Goal: Task Accomplishment & Management: Manage account settings

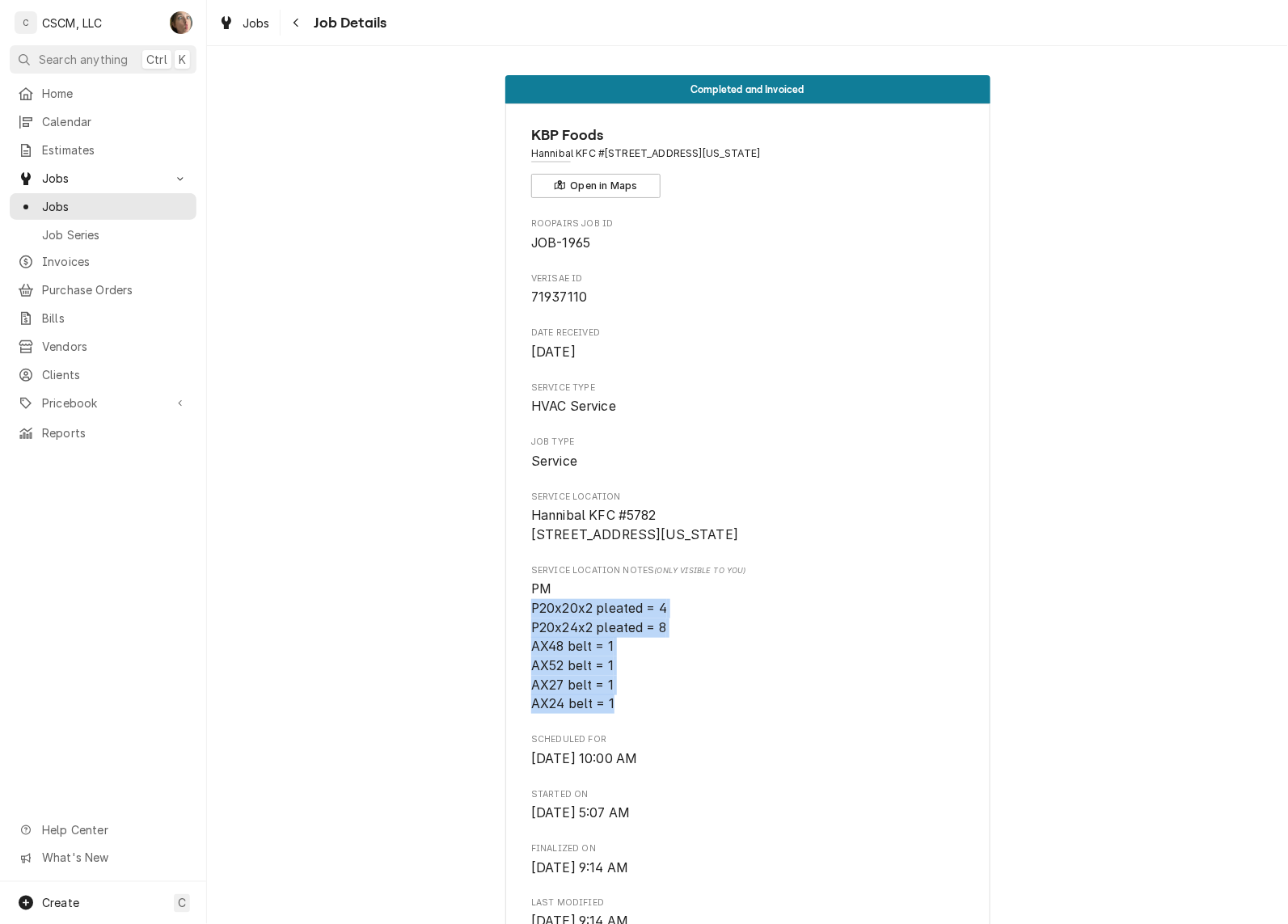
drag, startPoint x: 297, startPoint y: 29, endPoint x: 317, endPoint y: 31, distance: 20.1
click at [297, 29] on div "Navigate back" at bounding box center [296, 23] width 16 height 16
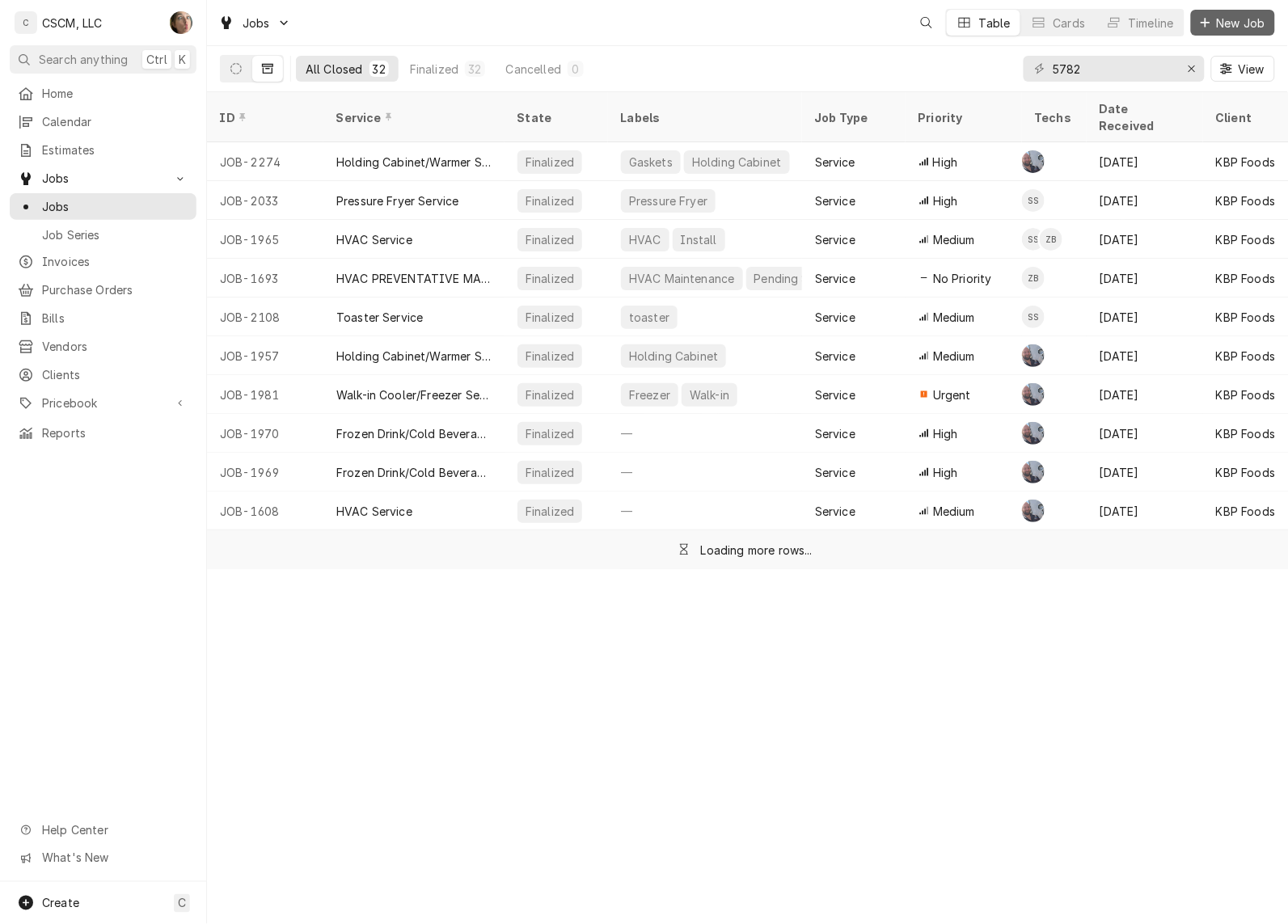
click at [1255, 21] on span "New Job" at bounding box center [1241, 23] width 55 height 17
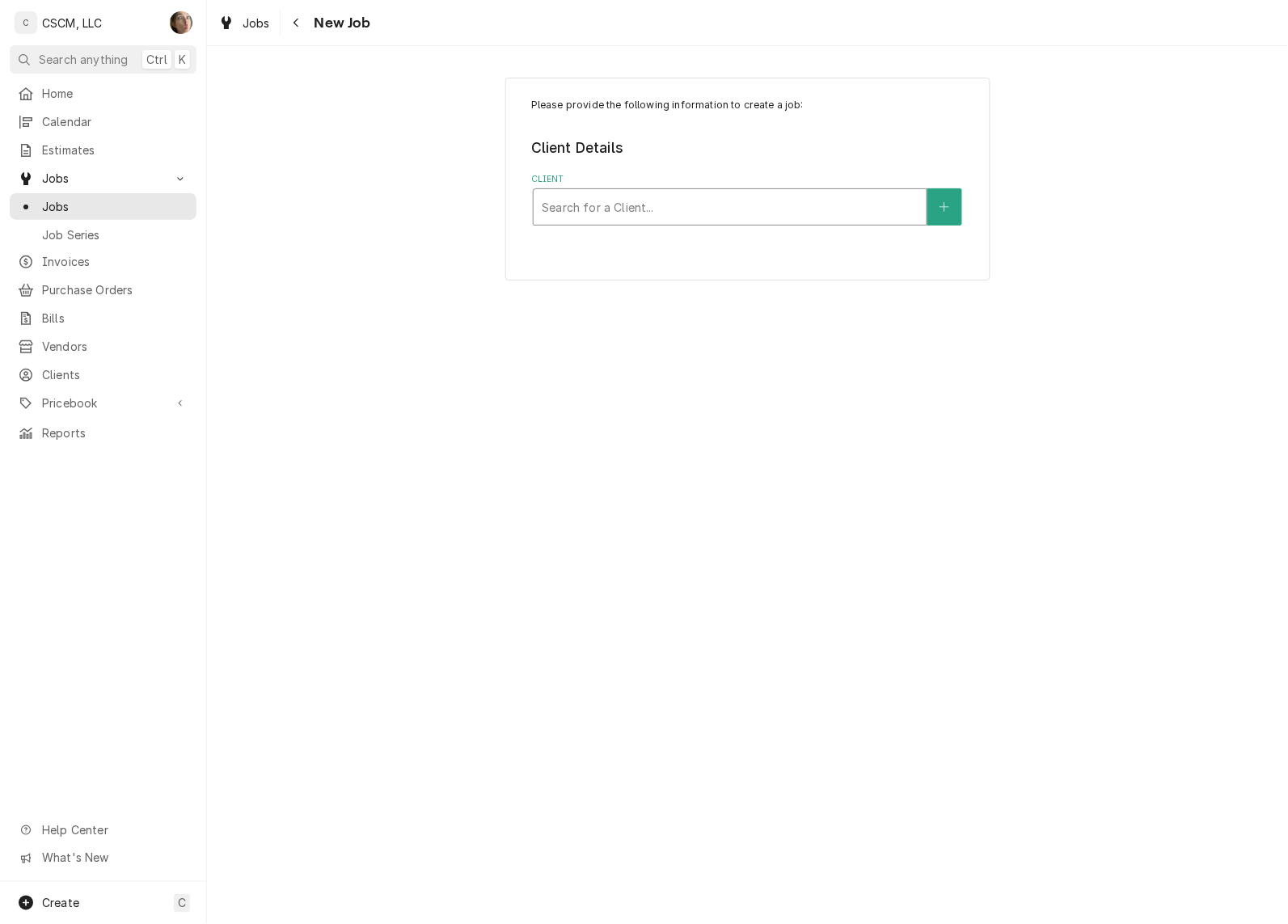
click at [605, 196] on div "Client" at bounding box center [730, 207] width 377 height 29
type input "p"
type input "p &"
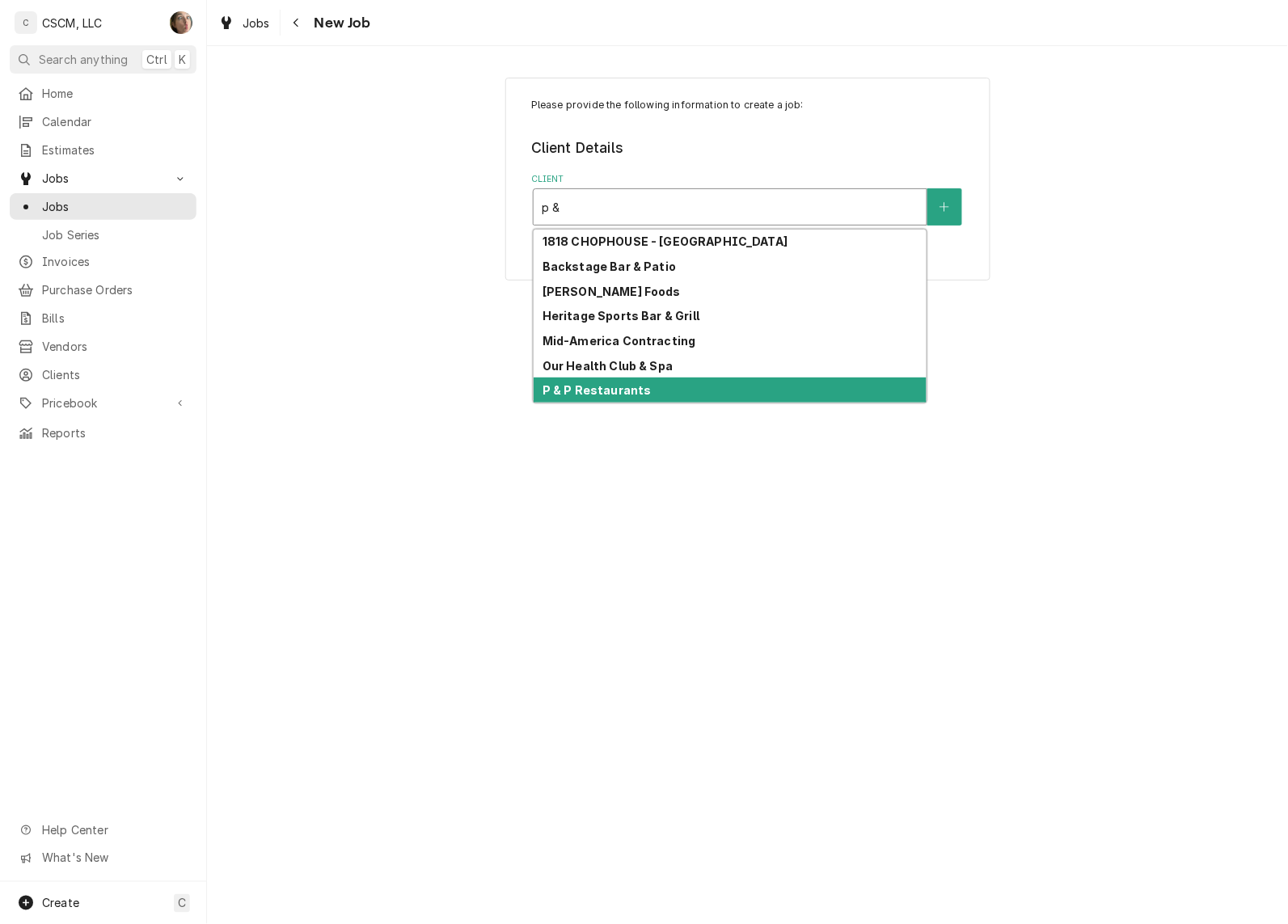
click at [600, 390] on strong "P & P Restaurants" at bounding box center [597, 390] width 109 height 14
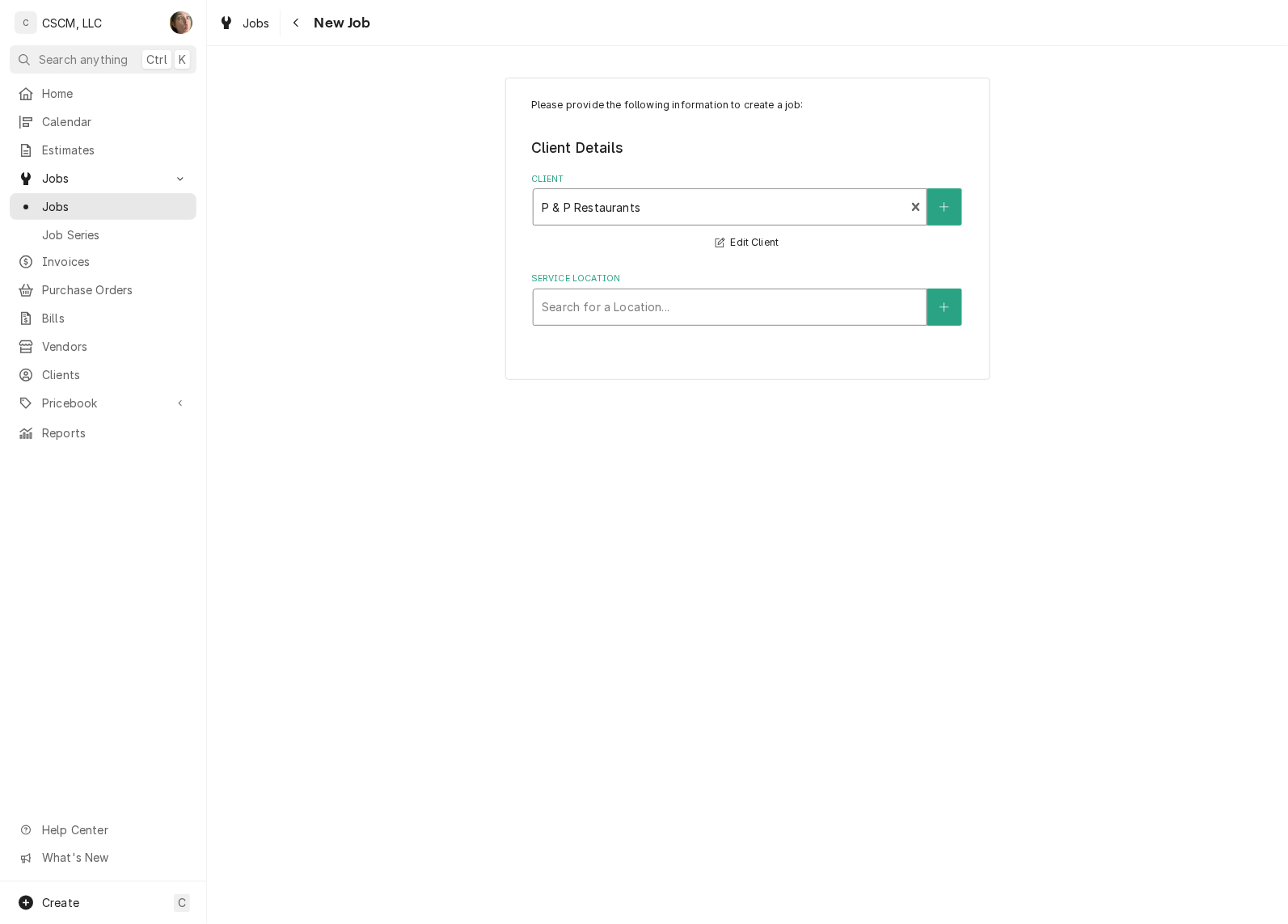
click at [599, 303] on div "Service Location" at bounding box center [730, 307] width 377 height 29
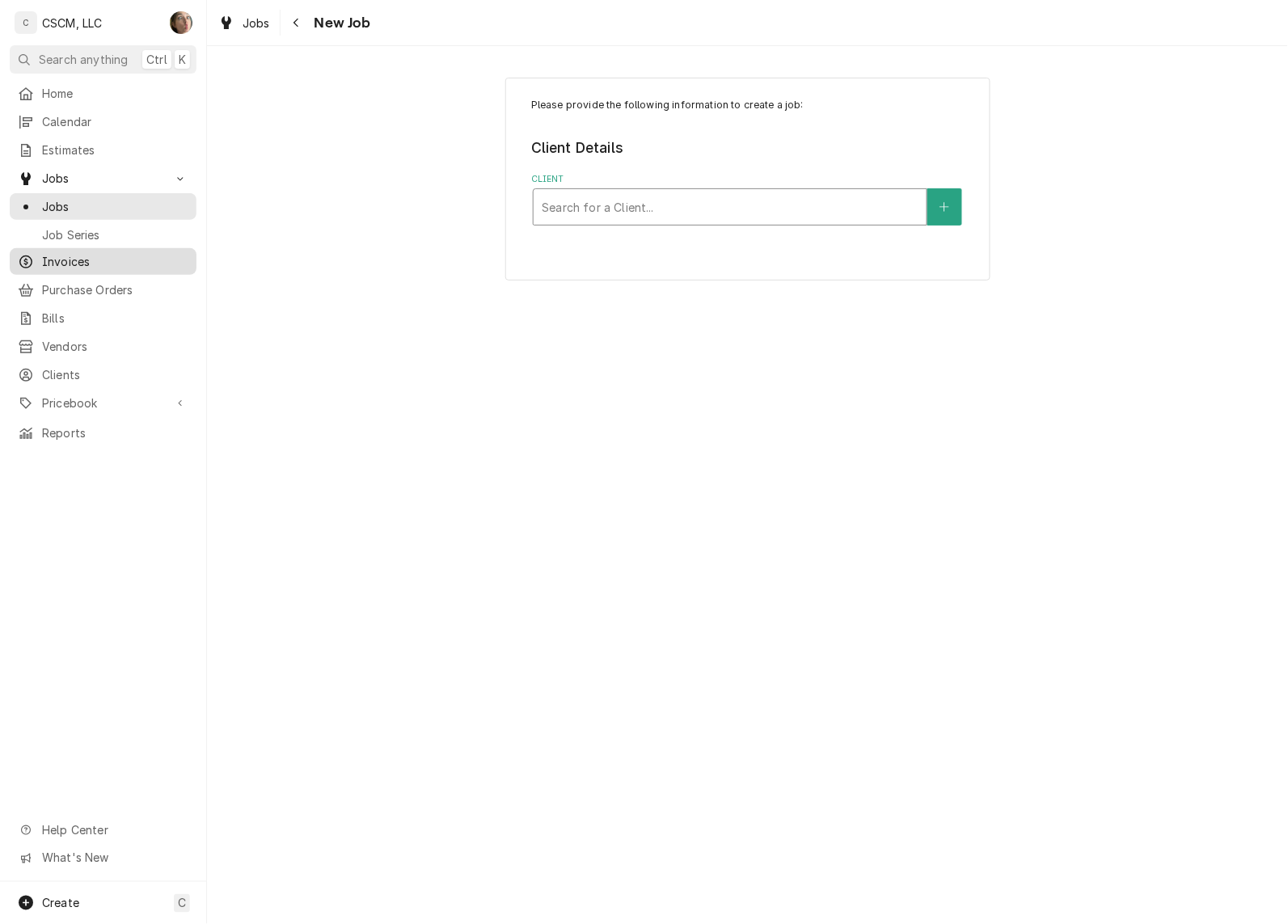
click at [115, 256] on span "Invoices" at bounding box center [115, 261] width 146 height 17
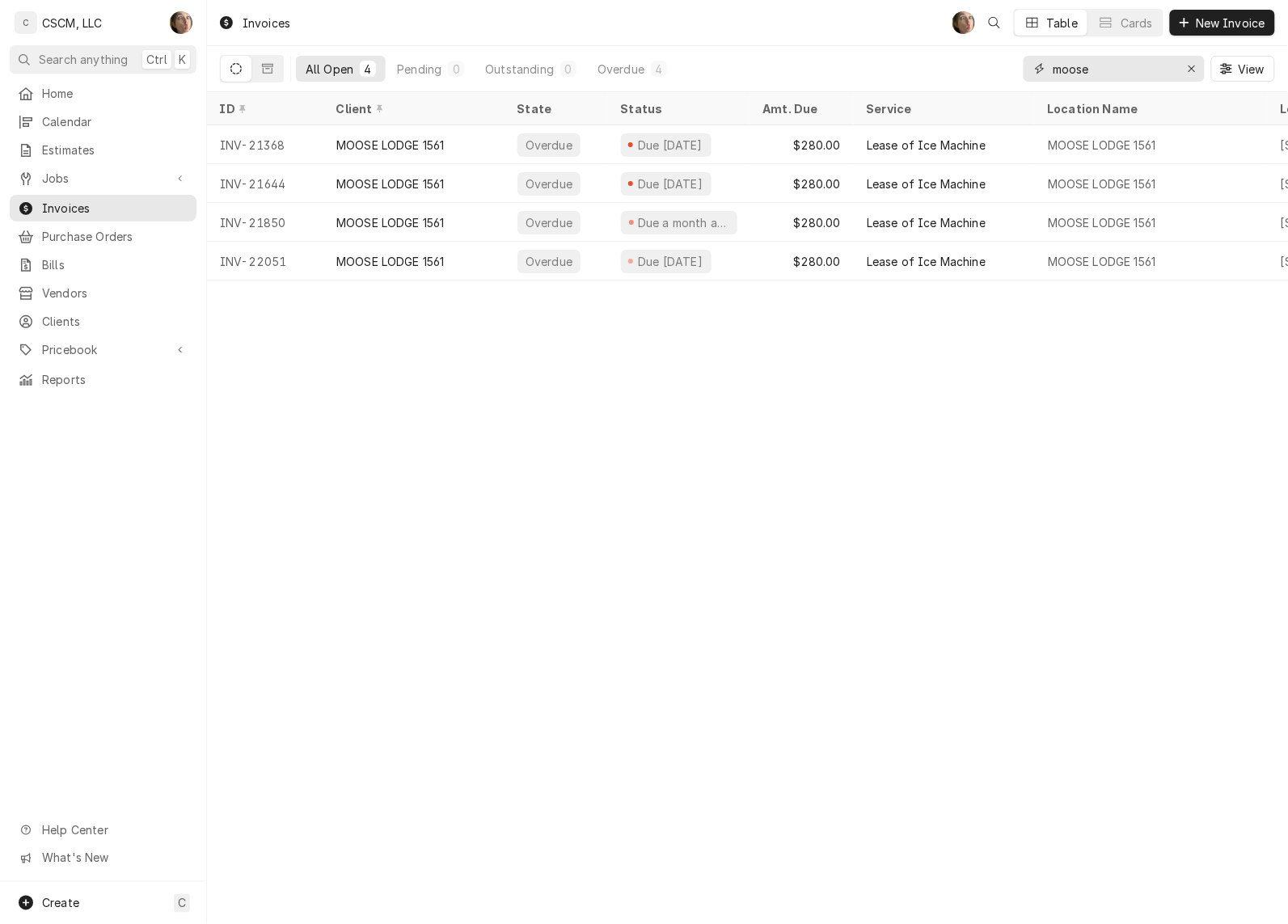
drag, startPoint x: 1142, startPoint y: 62, endPoint x: 683, endPoint y: 29, distance: 460.2
click at [683, 29] on div "Invoices SH Table Cards New Invoice All Open 4 Pending 0 Outstanding 0 Overdue …" at bounding box center [747, 46] width 1081 height 92
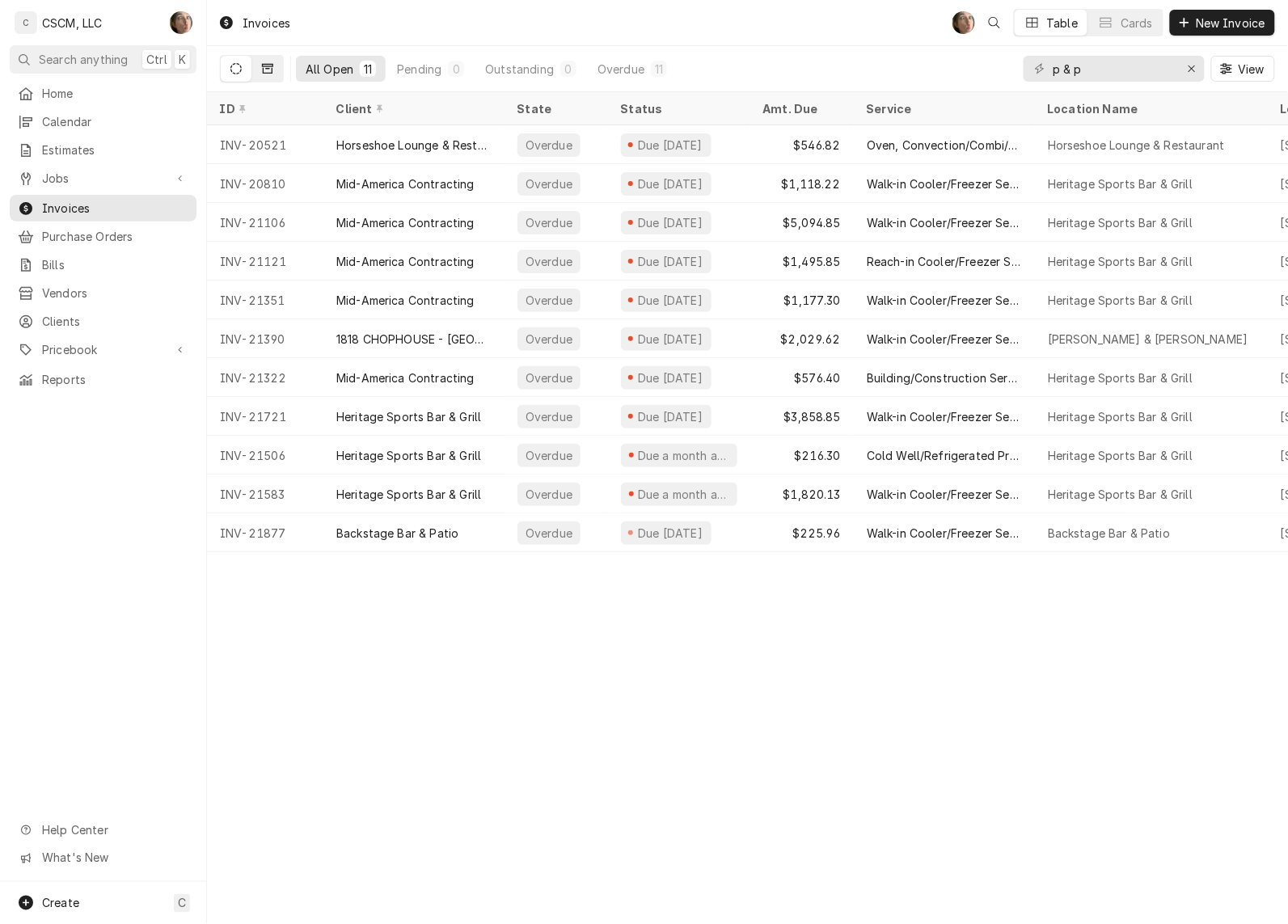
click at [262, 63] on icon "Dynamic Content Wrapper" at bounding box center [267, 69] width 11 height 11
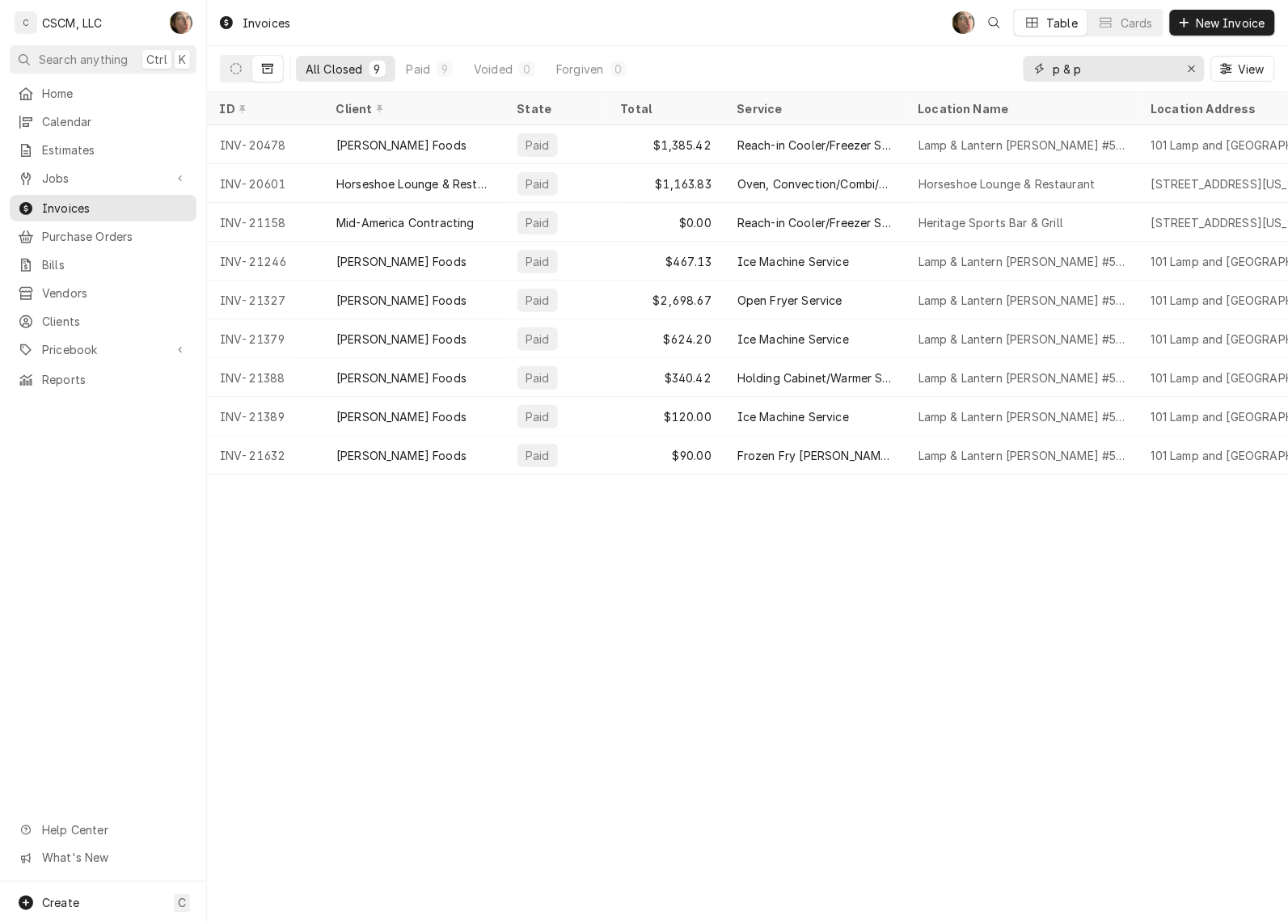
click at [1140, 75] on input "p & p" at bounding box center [1113, 68] width 121 height 25
type input "p & p rest"
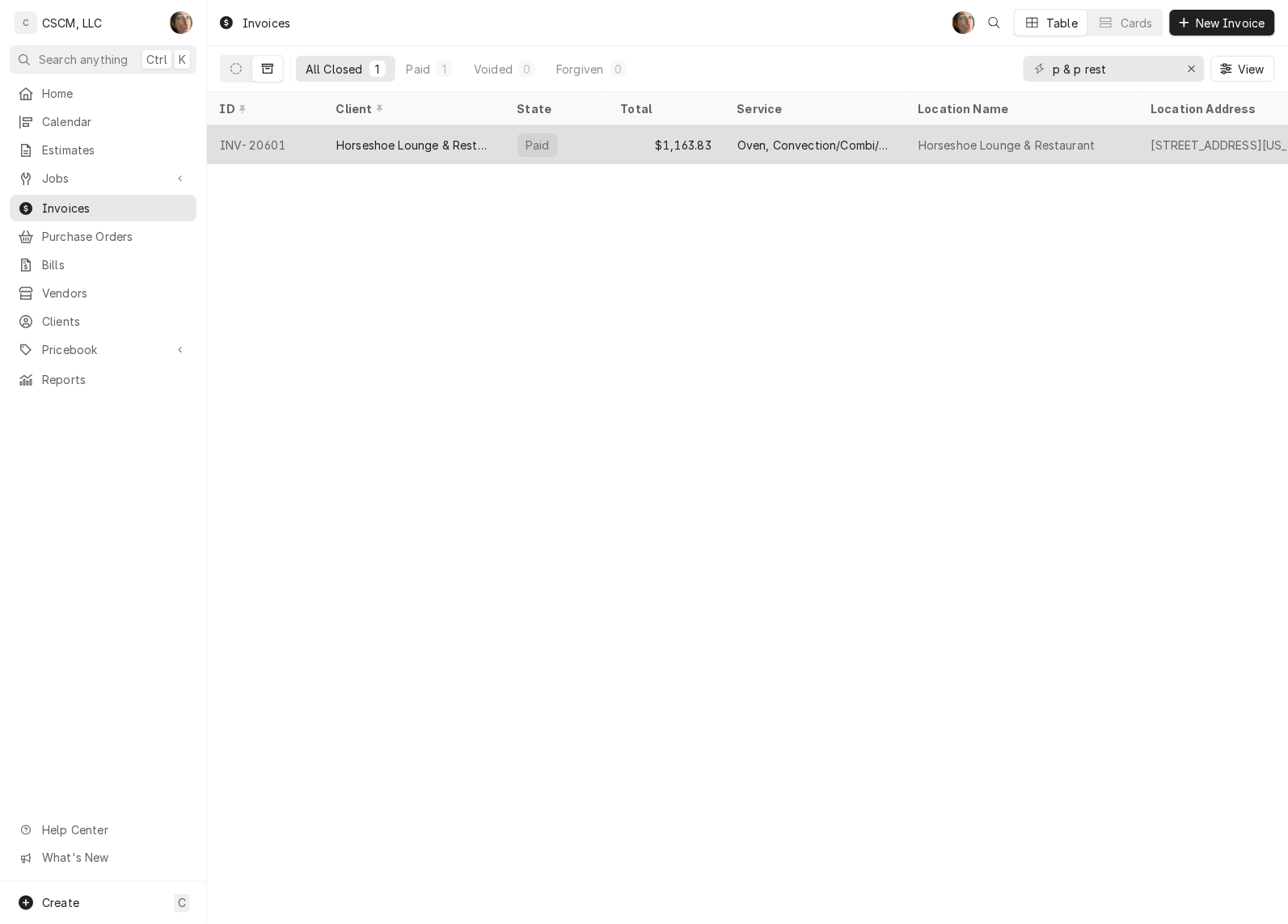
click at [445, 126] on div "Horseshoe Lounge & Restaurant" at bounding box center [414, 145] width 181 height 39
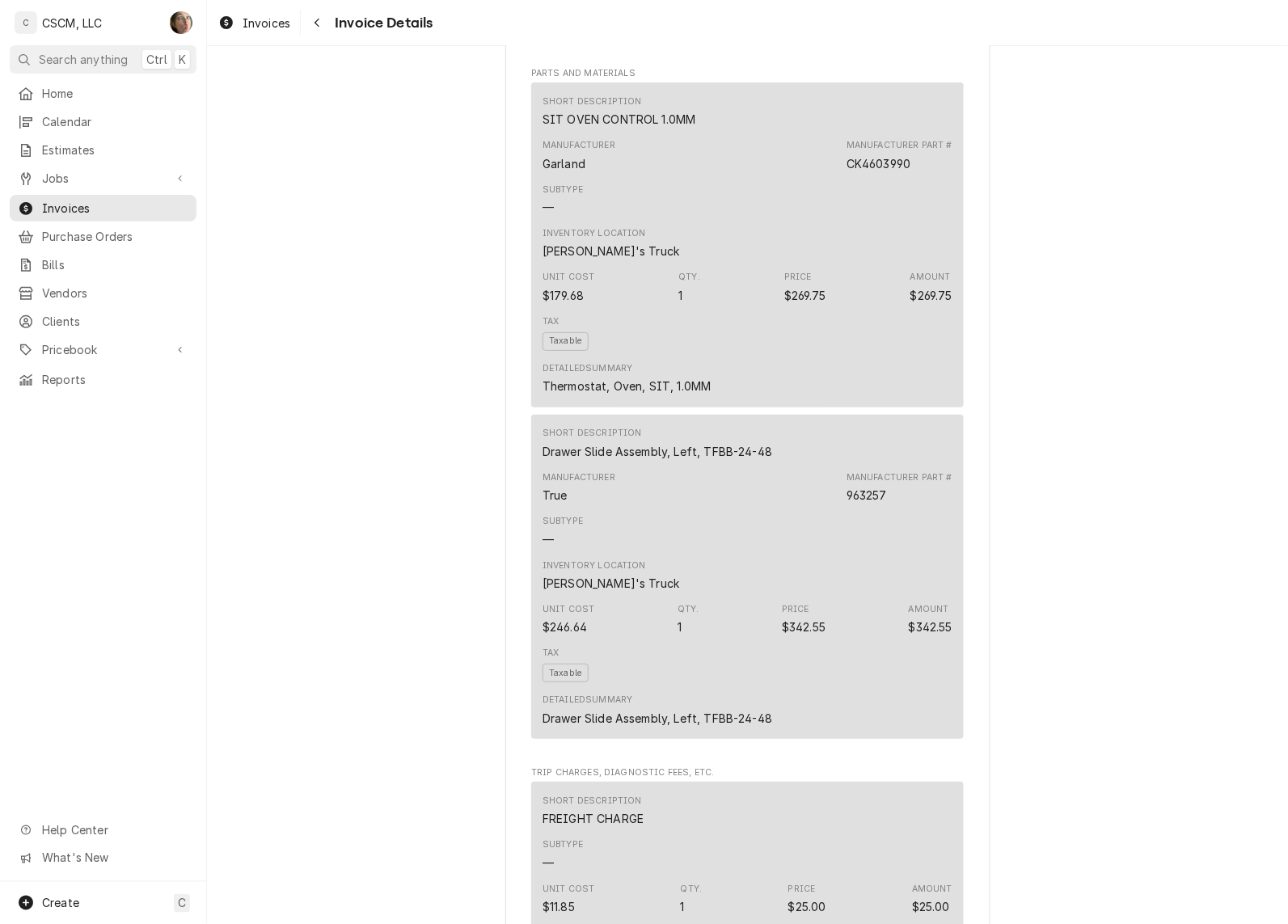
scroll to position [2325, 0]
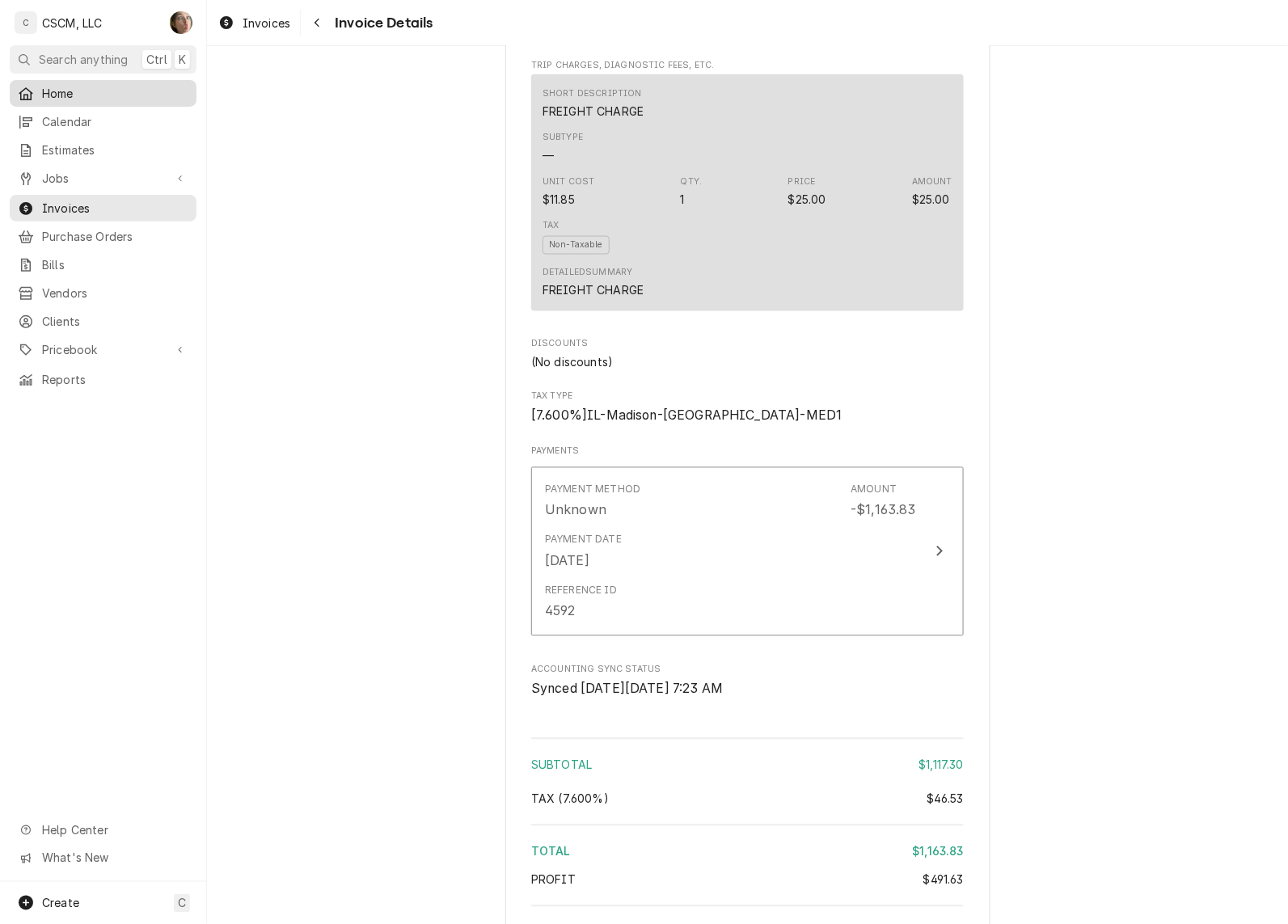
click at [127, 85] on span "Home" at bounding box center [115, 93] width 146 height 17
